Goal: Task Accomplishment & Management: Complete application form

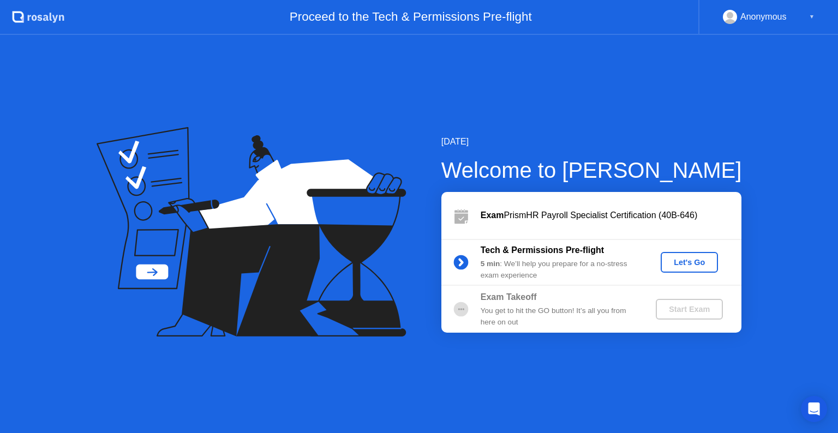
click at [574, 313] on div "You get to hit the GO button! It’s all you from here on out" at bounding box center [559, 317] width 157 height 22
click at [696, 262] on div "Let's Go" at bounding box center [689, 262] width 49 height 9
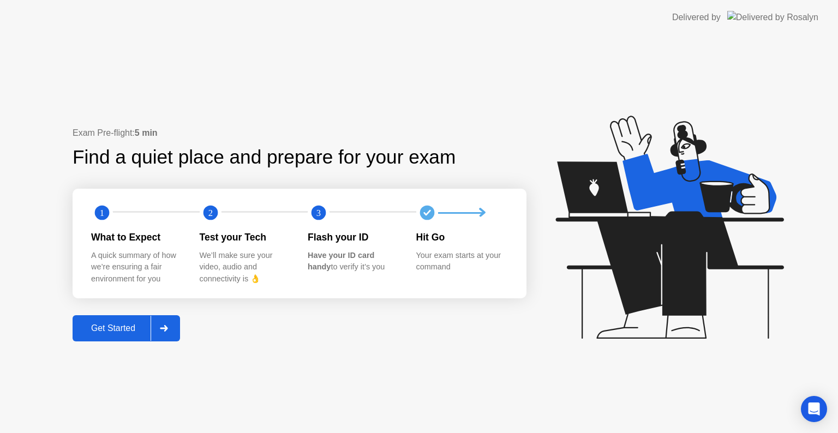
click at [168, 330] on icon at bounding box center [164, 328] width 8 height 7
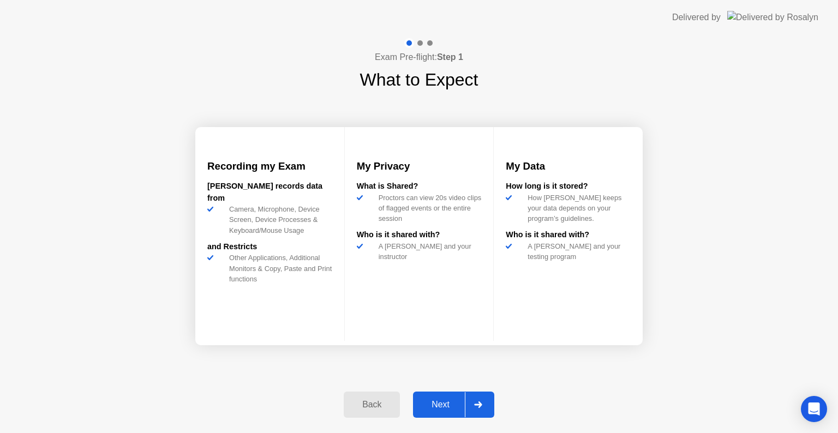
click at [482, 399] on div at bounding box center [478, 404] width 26 height 25
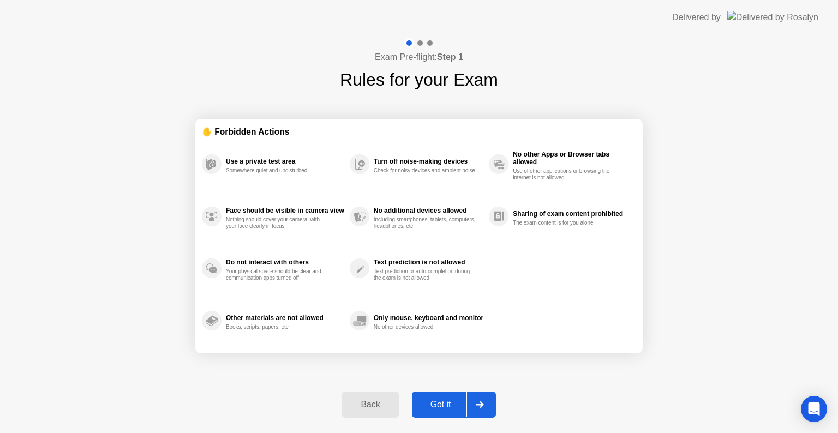
click at [477, 406] on icon at bounding box center [480, 405] width 8 height 7
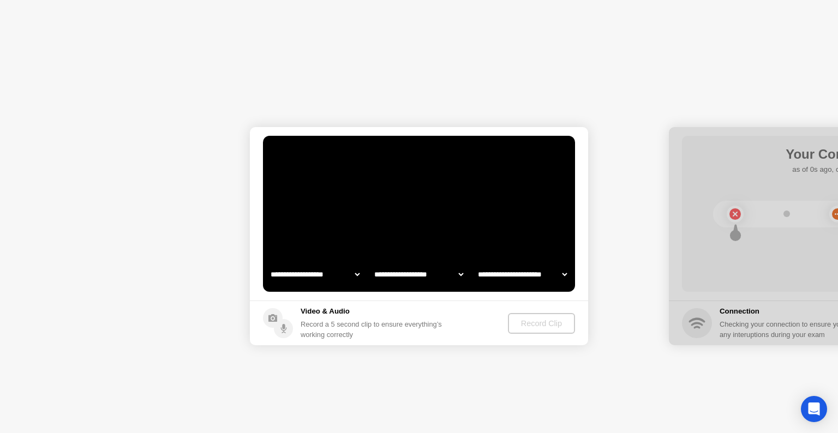
select select "**********"
select select "*******"
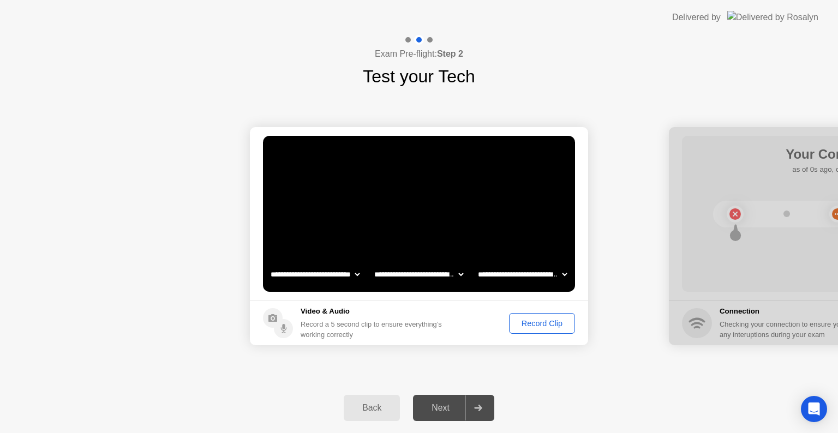
click at [535, 321] on div "Record Clip" at bounding box center [542, 323] width 58 height 9
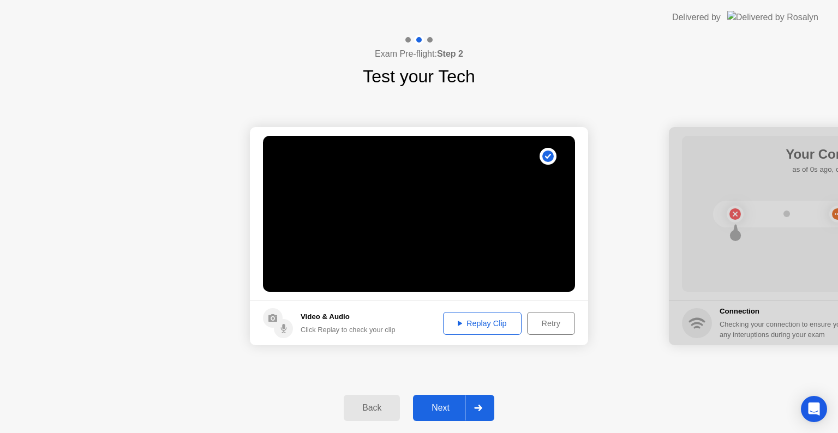
click at [485, 330] on button "Replay Clip" at bounding box center [482, 323] width 79 height 23
click at [481, 412] on div at bounding box center [478, 408] width 26 height 25
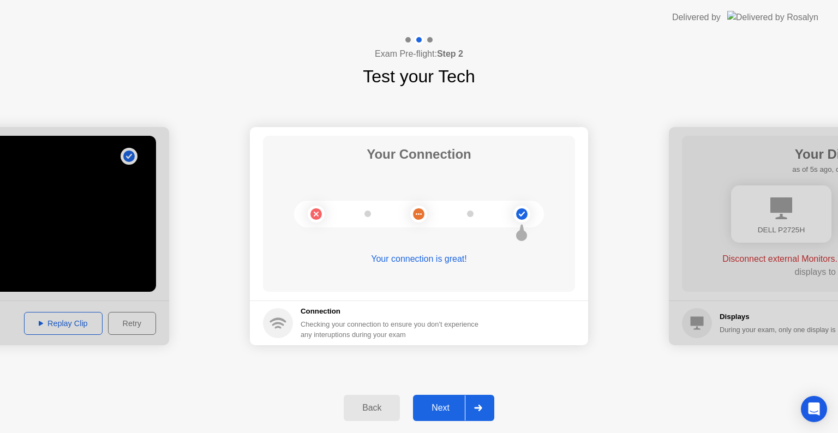
click at [483, 407] on div at bounding box center [478, 408] width 26 height 25
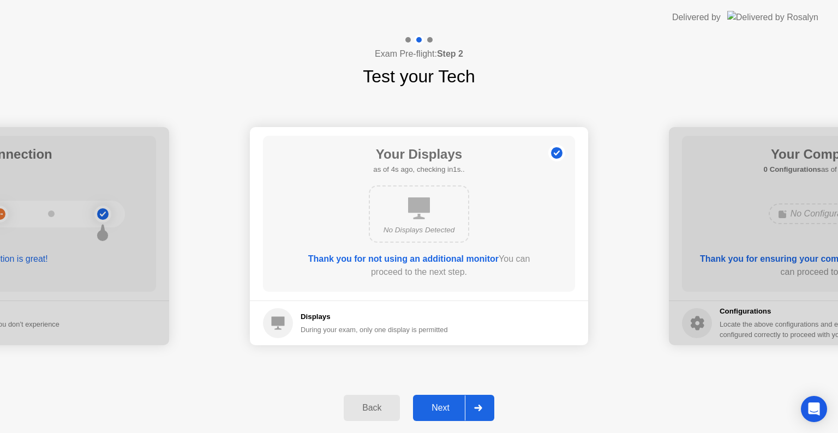
click at [478, 407] on icon at bounding box center [478, 408] width 8 height 7
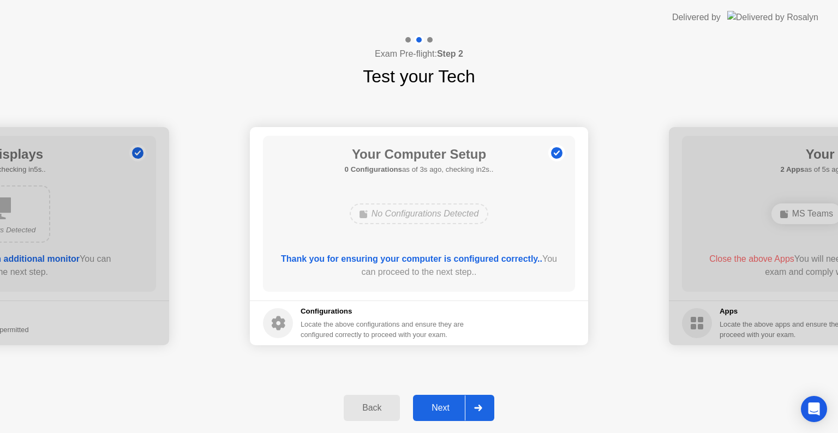
click at [477, 407] on icon at bounding box center [478, 408] width 8 height 7
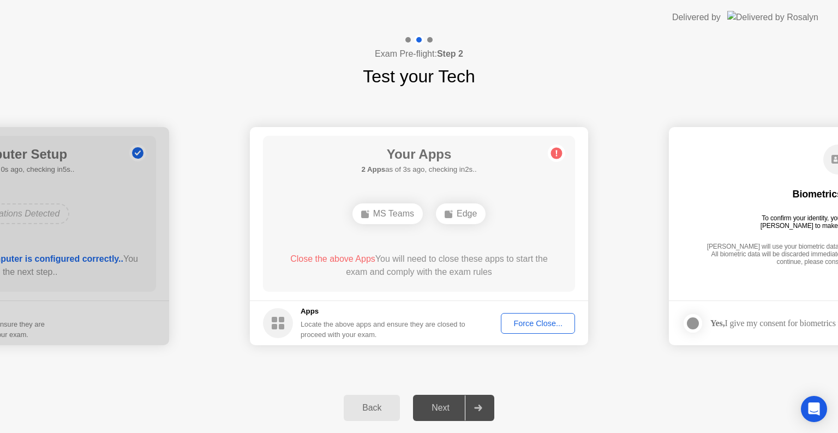
click at [540, 325] on div "Force Close..." at bounding box center [538, 323] width 67 height 9
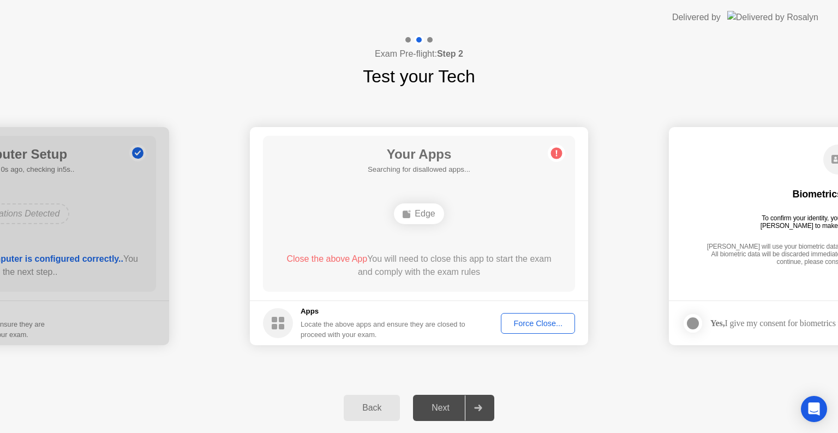
click at [558, 325] on div "Force Close..." at bounding box center [538, 323] width 67 height 9
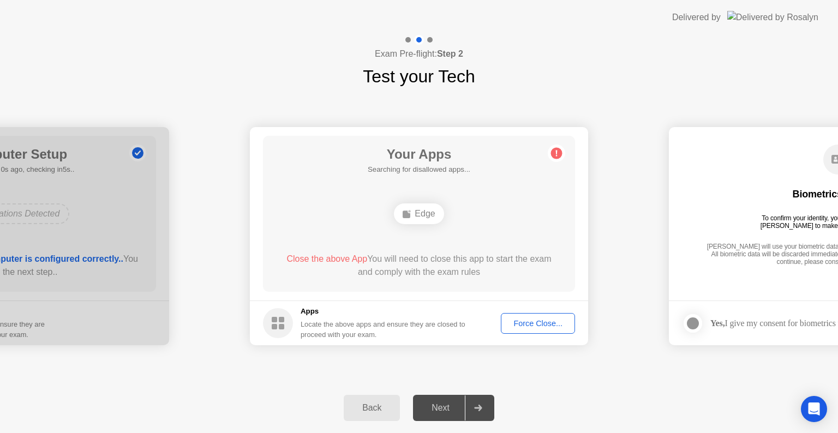
click at [474, 410] on div at bounding box center [478, 408] width 26 height 25
click at [532, 325] on div "Force Close..." at bounding box center [538, 323] width 67 height 9
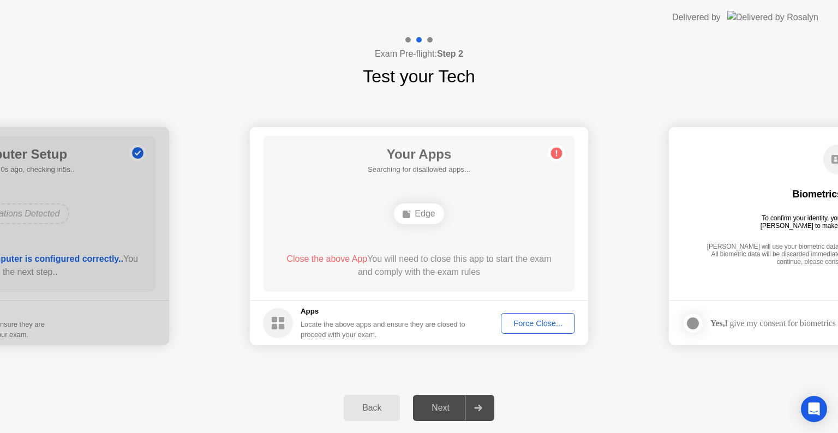
click at [549, 323] on div "Force Close..." at bounding box center [538, 323] width 67 height 9
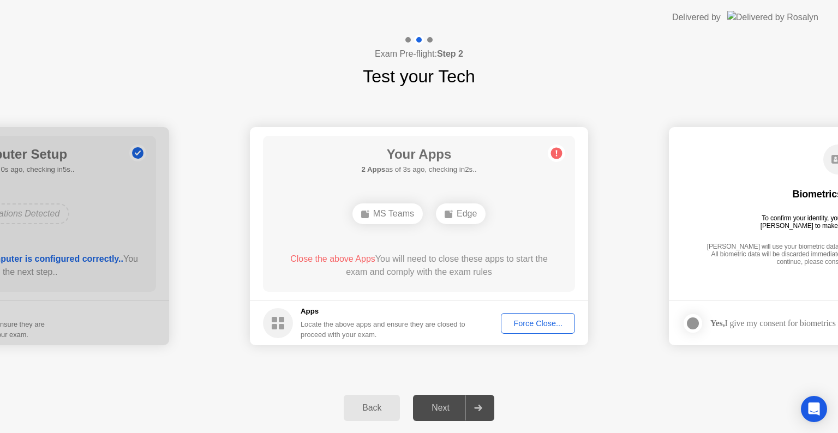
click at [541, 327] on div "Force Close..." at bounding box center [538, 323] width 67 height 9
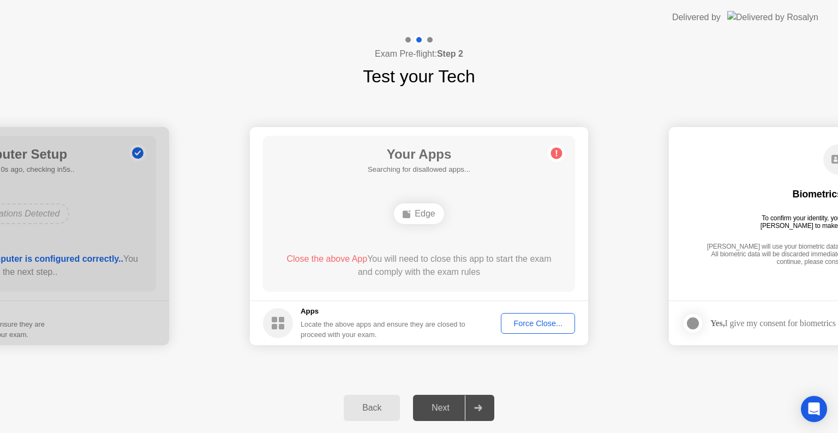
click at [530, 325] on div "Force Close..." at bounding box center [538, 323] width 67 height 9
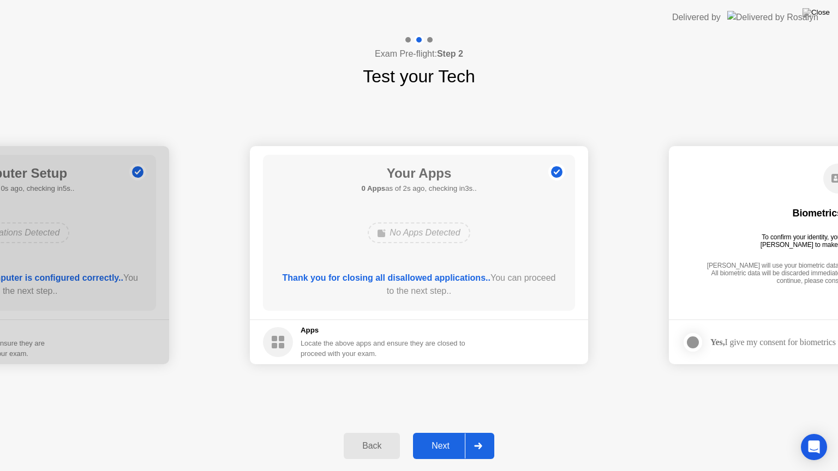
click at [479, 433] on icon at bounding box center [478, 446] width 8 height 7
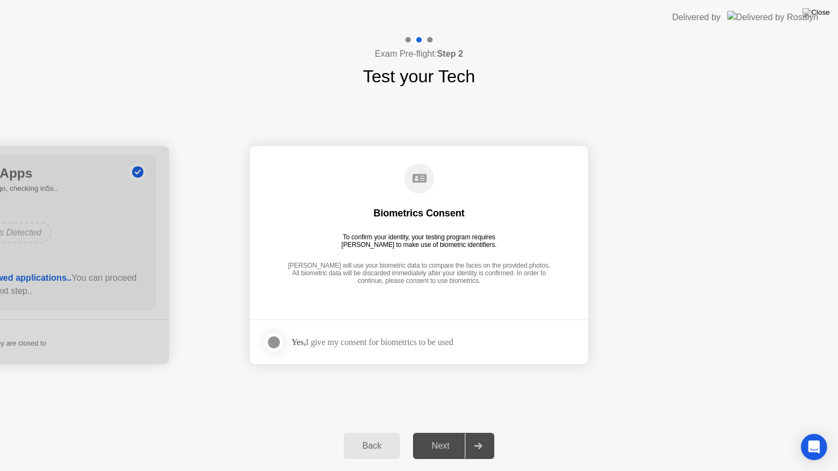
click at [270, 344] on div at bounding box center [273, 342] width 13 height 13
click at [462, 433] on div "Next" at bounding box center [440, 446] width 49 height 10
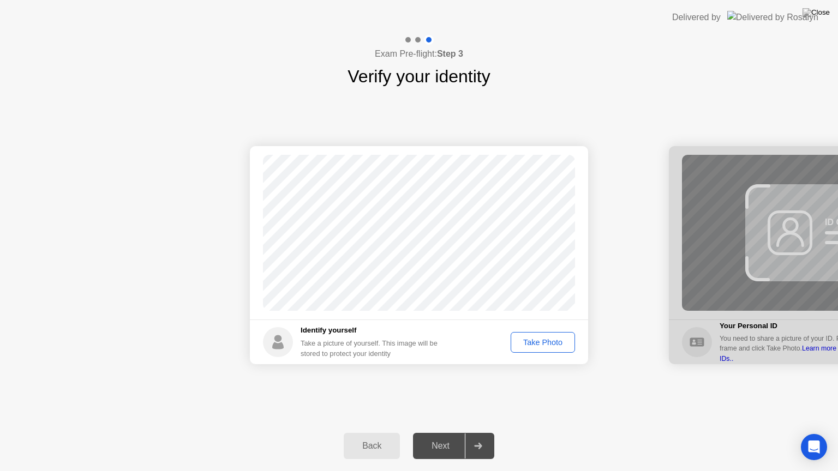
click at [545, 343] on div "Take Photo" at bounding box center [543, 342] width 57 height 9
click at [482, 433] on icon at bounding box center [478, 446] width 8 height 7
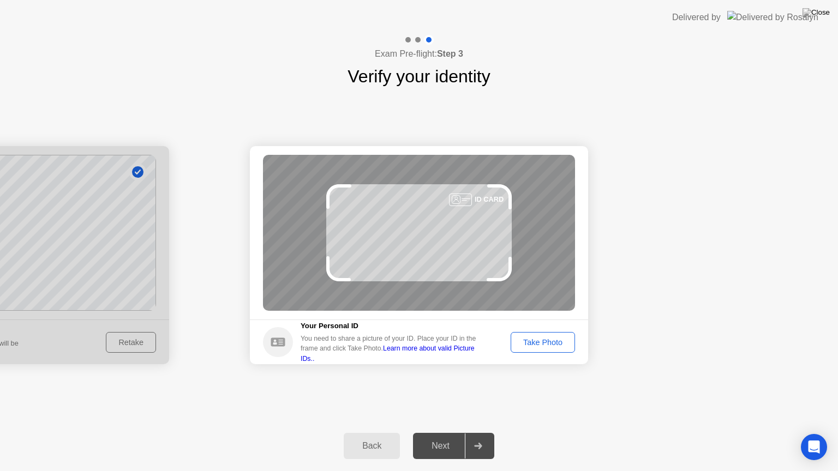
click at [477, 433] on icon at bounding box center [478, 446] width 8 height 7
click at [539, 345] on div "Take Photo" at bounding box center [543, 342] width 57 height 9
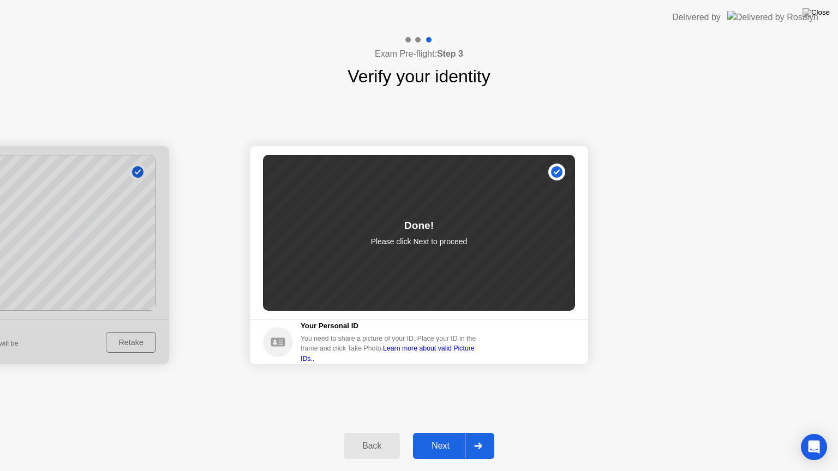
click at [472, 433] on div at bounding box center [478, 446] width 26 height 25
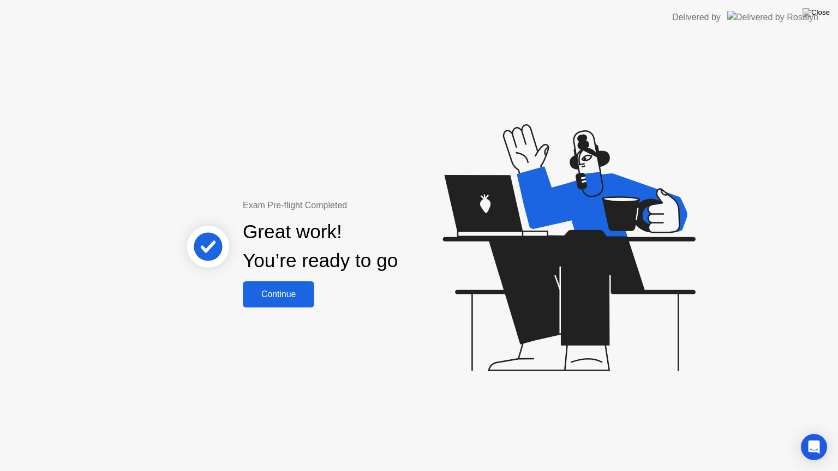
click at [292, 294] on div "Continue" at bounding box center [278, 295] width 65 height 10
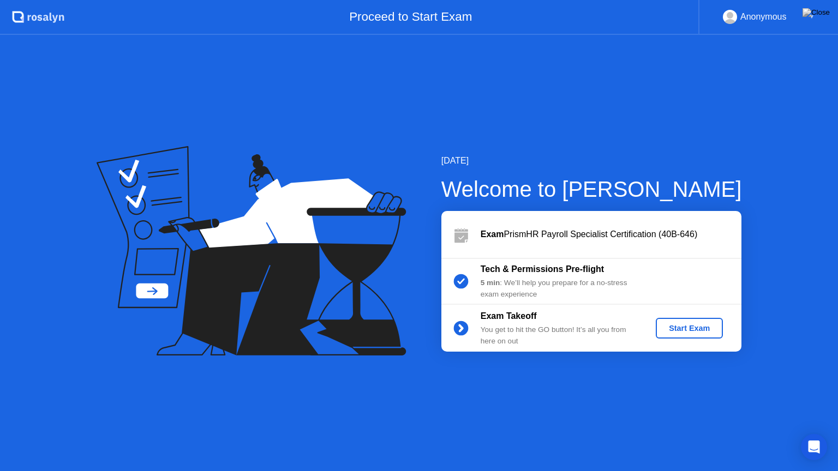
click at [683, 327] on div "Start Exam" at bounding box center [689, 328] width 58 height 9
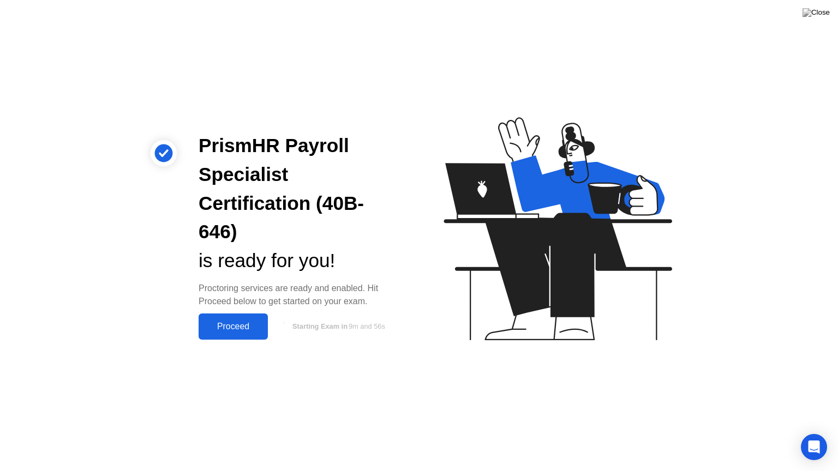
click at [238, 322] on div "Proceed" at bounding box center [233, 327] width 63 height 10
